Goal: Navigation & Orientation: Find specific page/section

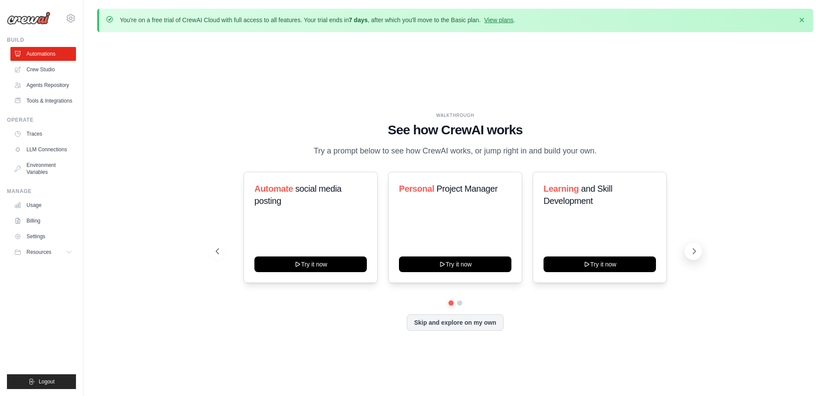
click at [409, 254] on icon at bounding box center [694, 251] width 9 height 9
click at [27, 72] on link "Crew Studio" at bounding box center [44, 70] width 66 height 14
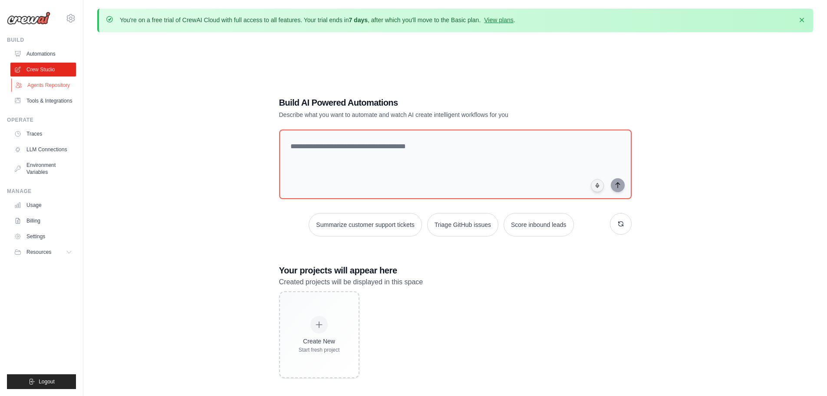
click at [26, 84] on link "Agents Repository" at bounding box center [44, 85] width 66 height 14
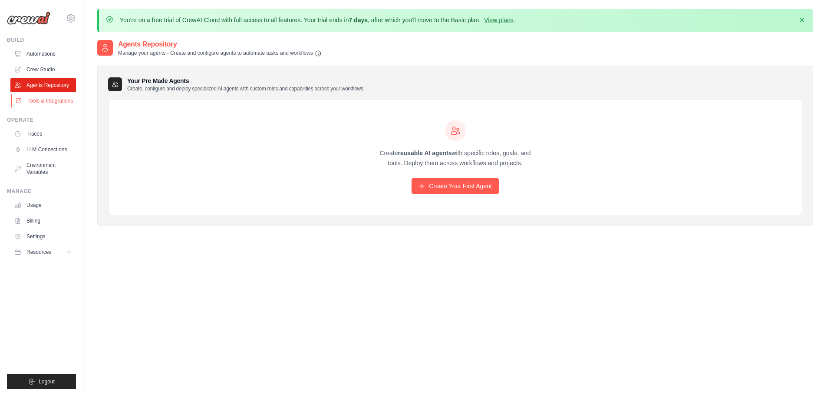
click at [42, 102] on link "Tools & Integrations" at bounding box center [44, 101] width 66 height 14
